Goal: Task Accomplishment & Management: Use online tool/utility

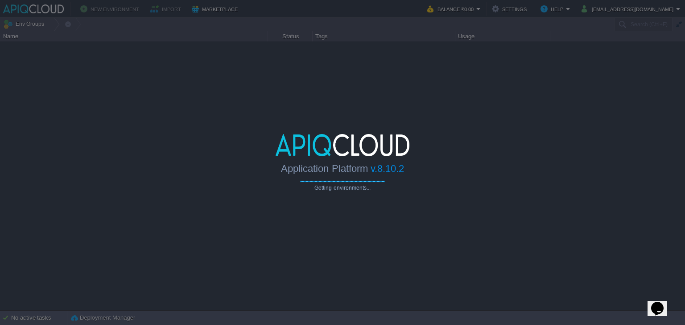
type input "Search (Ctrl+F)"
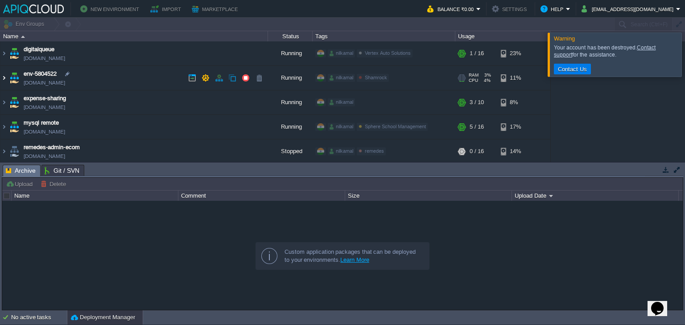
click at [7, 75] on img at bounding box center [3, 78] width 7 height 24
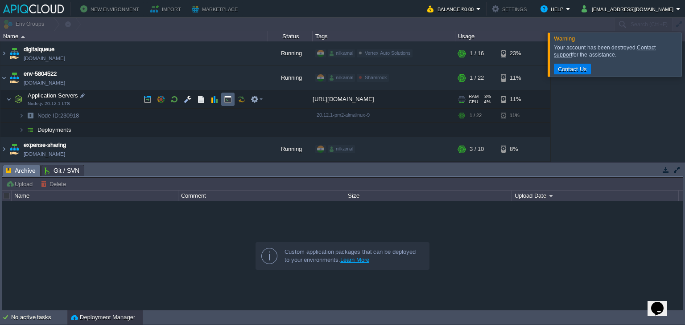
click at [224, 104] on td at bounding box center [227, 99] width 13 height 13
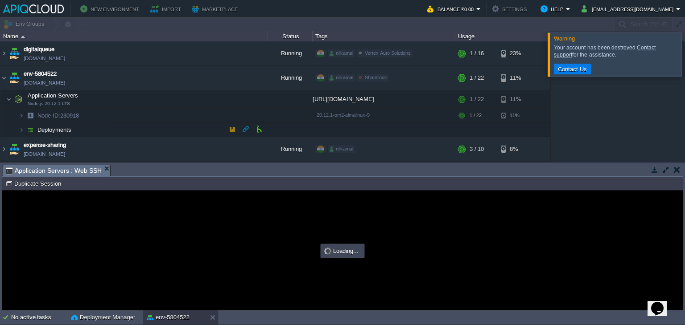
click at [107, 129] on td "Deployments" at bounding box center [134, 130] width 268 height 14
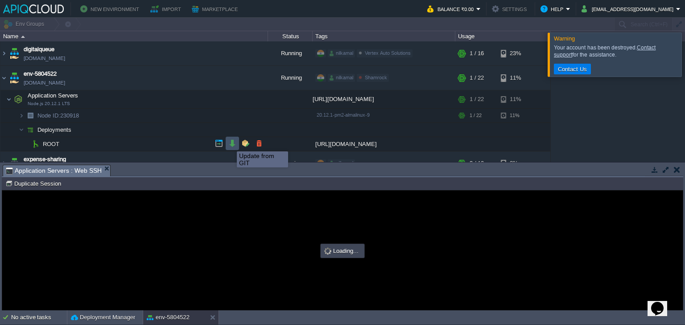
click at [230, 144] on button "button" at bounding box center [232, 144] width 8 height 8
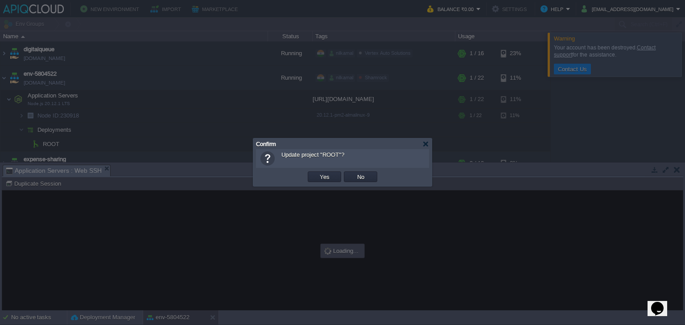
click at [313, 170] on div "OK Yes No Cancel" at bounding box center [342, 177] width 173 height 18
click at [314, 173] on td "Yes" at bounding box center [324, 177] width 33 height 11
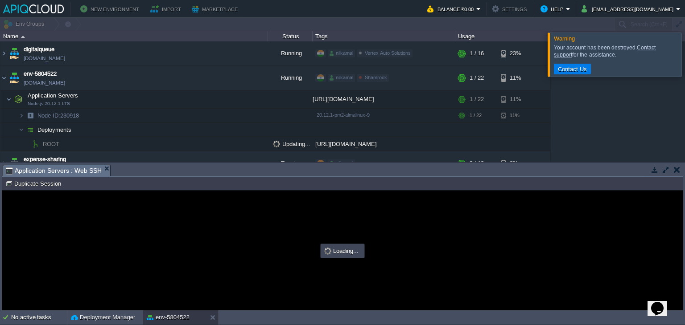
type input "#000000"
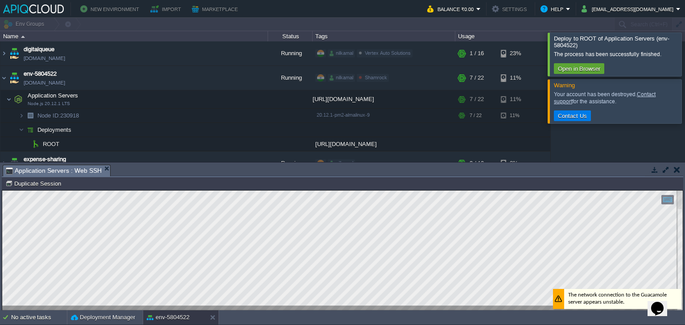
click at [667, 54] on div "The process has been successfully finished." at bounding box center [616, 54] width 125 height 7
click at [684, 54] on div at bounding box center [696, 54] width 0 height 43
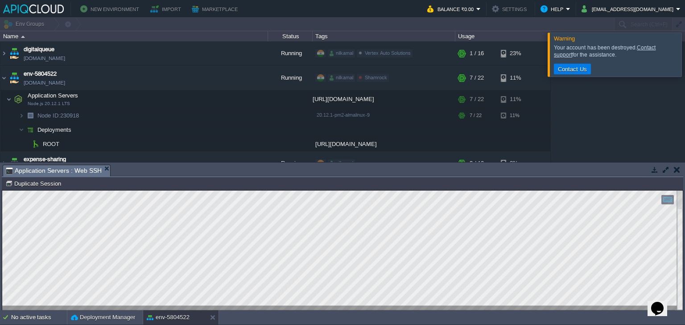
click at [684, 54] on div at bounding box center [696, 55] width 0 height 44
